Goal: Book appointment/travel/reservation

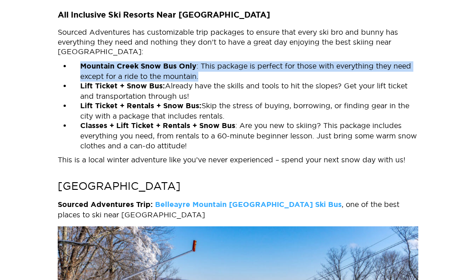
scroll to position [1081, 0]
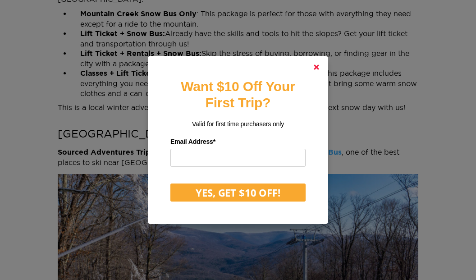
click at [319, 63] on link at bounding box center [316, 67] width 22 height 22
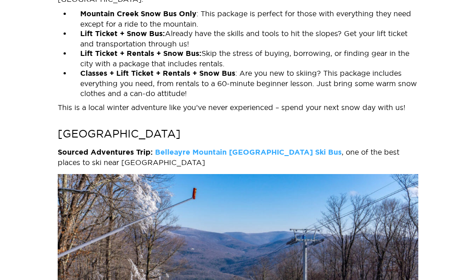
scroll to position [1036, 0]
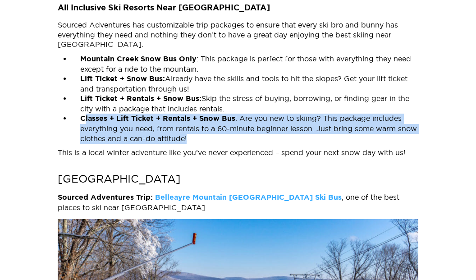
drag, startPoint x: 223, startPoint y: 117, endPoint x: 83, endPoint y: 97, distance: 141.9
click at [83, 114] on li "Classes + Lift Ticket + Rentals + Snow Bus : Are you new to skiing? This packag…" at bounding box center [244, 129] width 347 height 30
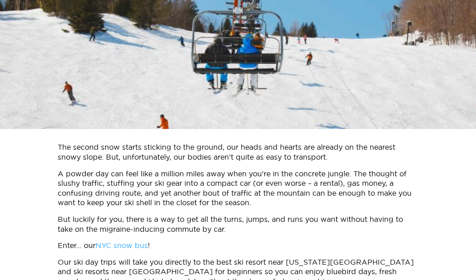
scroll to position [0, 0]
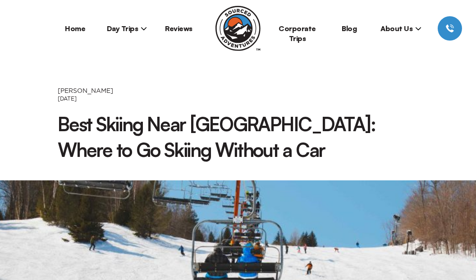
click at [117, 31] on span "Day Trips" at bounding box center [127, 28] width 41 height 9
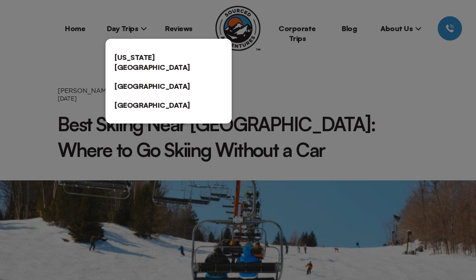
click at [190, 20] on div at bounding box center [238, 140] width 476 height 280
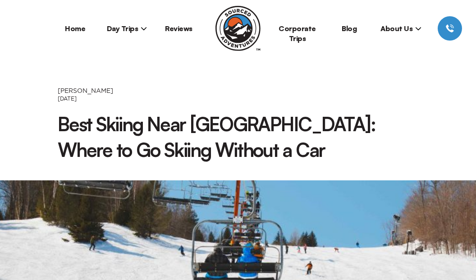
click at [139, 32] on span "Day Trips" at bounding box center [127, 28] width 41 height 9
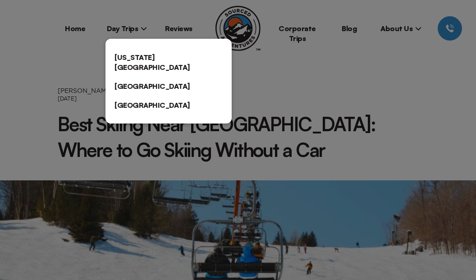
click at [144, 56] on link "[US_STATE][GEOGRAPHIC_DATA]" at bounding box center [168, 62] width 126 height 29
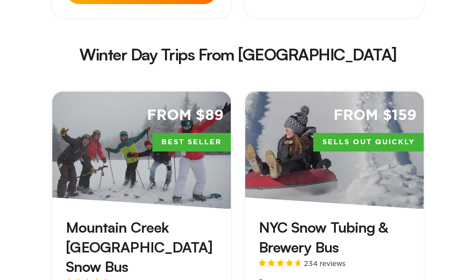
scroll to position [1892, 0]
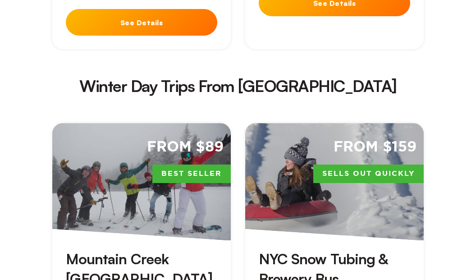
click at [161, 249] on h3 "Mountain Creek [GEOGRAPHIC_DATA] Snow Bus" at bounding box center [141, 278] width 151 height 59
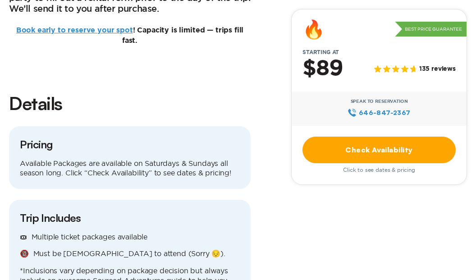
scroll to position [766, 0]
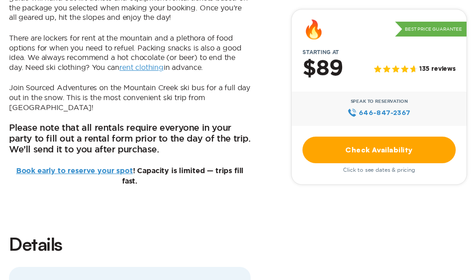
click at [98, 167] on link "Book early to reserve your spot" at bounding box center [74, 170] width 117 height 7
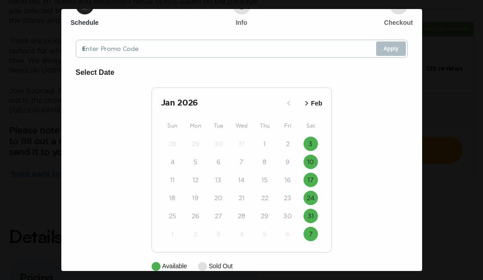
scroll to position [61, 0]
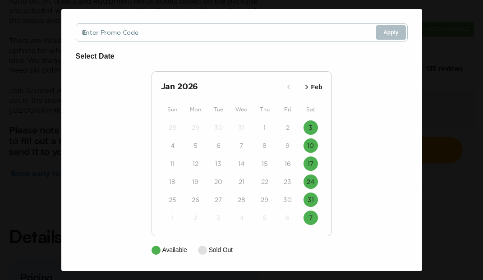
click at [299, 86] on button "Feb" at bounding box center [312, 87] width 26 height 15
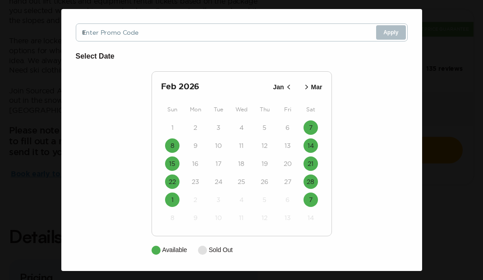
click at [447, 52] on div "Mountain Creek Ski/Board Day Trip from [GEOGRAPHIC_DATA] Close Schedule Info Ch…" at bounding box center [241, 140] width 483 height 280
click at [28, 26] on div "Mountain Creek Ski/Board Day Trip from [GEOGRAPHIC_DATA] Close Schedule Info Ch…" at bounding box center [241, 140] width 483 height 280
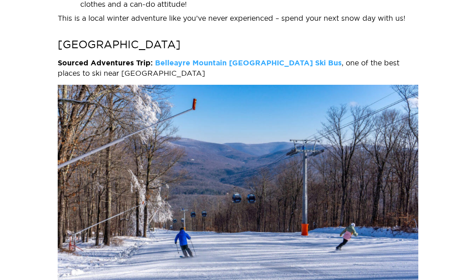
scroll to position [1397, 0]
